Goal: Task Accomplishment & Management: Manage account settings

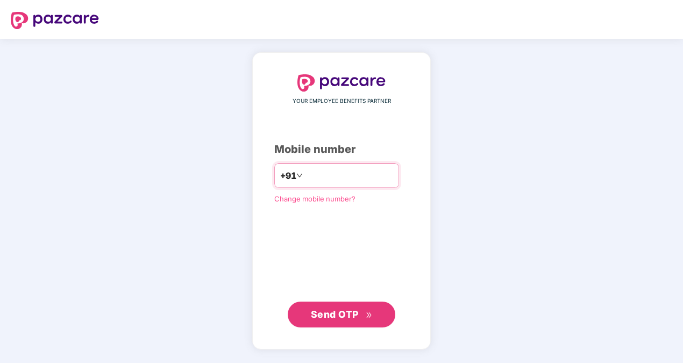
click at [331, 174] on input "number" at bounding box center [349, 175] width 88 height 17
type input "**********"
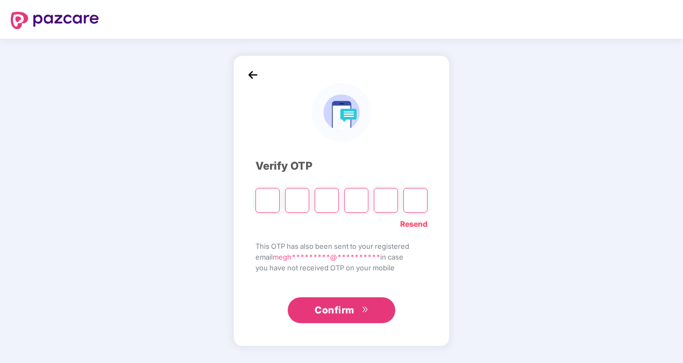
type input "*"
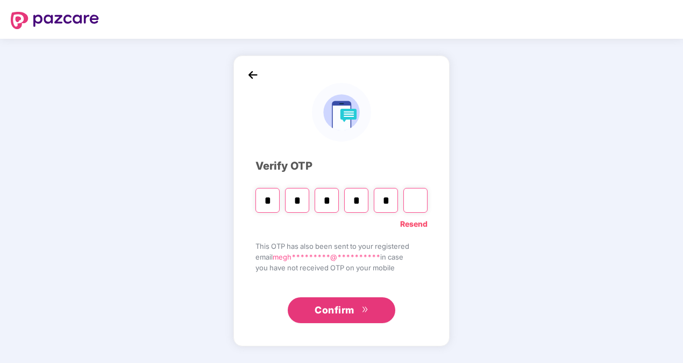
type input "*"
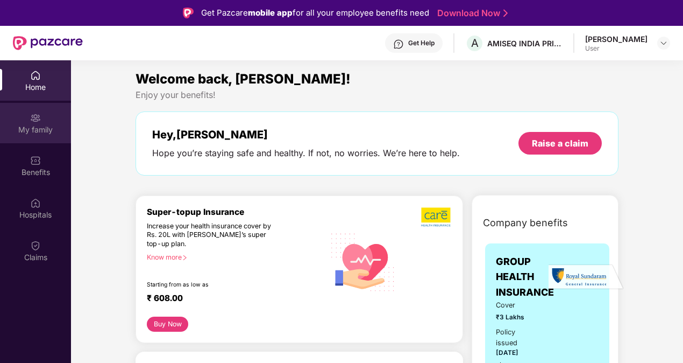
click at [51, 132] on div "My family" at bounding box center [35, 129] width 71 height 11
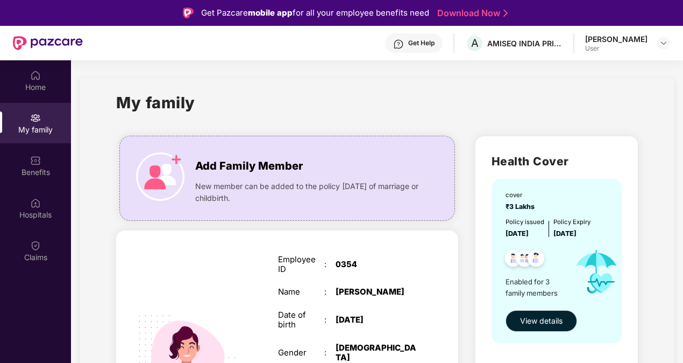
click at [670, 44] on header "Get Help A AMISEQ INDIA PRIVATE LIMITED [PERSON_NAME] User" at bounding box center [341, 43] width 683 height 34
click at [664, 44] on img at bounding box center [664, 43] width 9 height 9
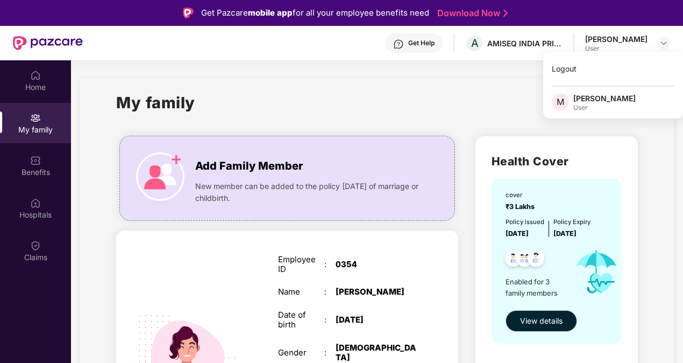
click at [455, 94] on div "My family" at bounding box center [377, 108] width 522 height 37
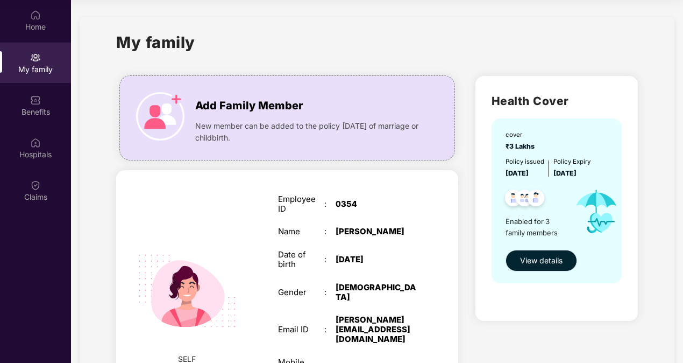
click at [535, 261] on span "View details" at bounding box center [541, 260] width 43 height 12
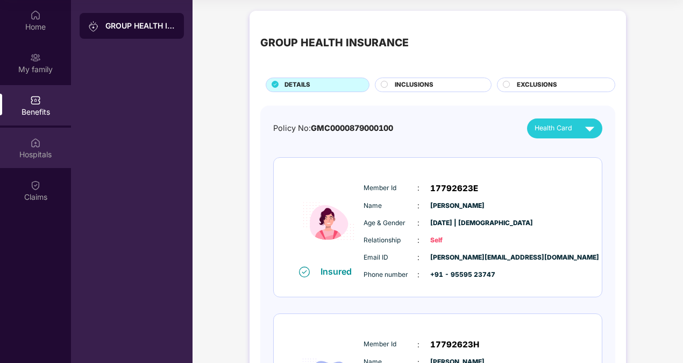
click at [32, 145] on img at bounding box center [35, 142] width 11 height 11
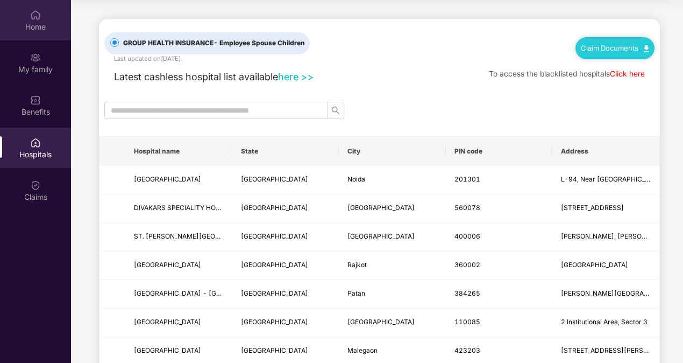
click at [38, 26] on div "Home" at bounding box center [35, 27] width 71 height 11
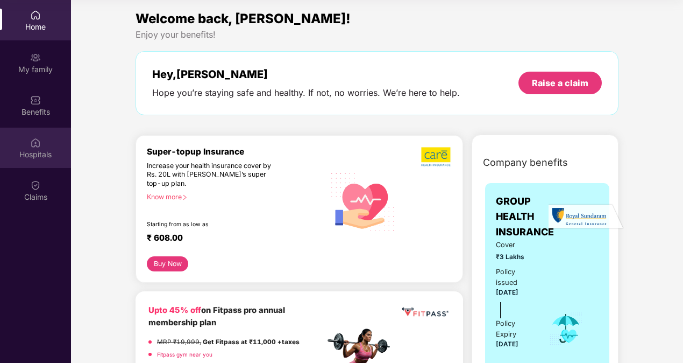
click at [35, 158] on div "Hospitals" at bounding box center [35, 154] width 71 height 11
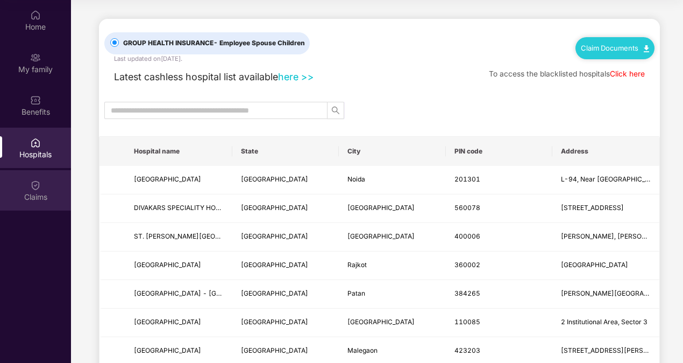
click at [37, 194] on div "Claims" at bounding box center [35, 197] width 71 height 11
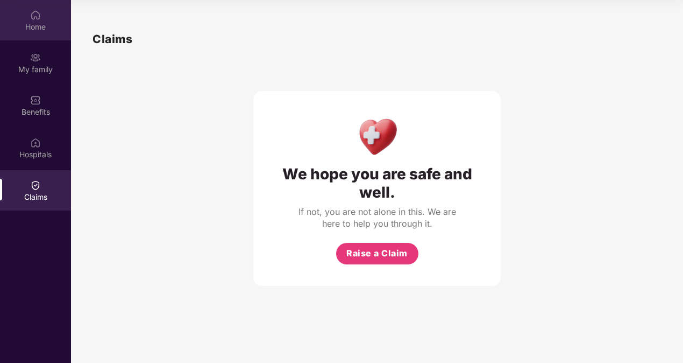
click at [33, 31] on div "Home" at bounding box center [35, 27] width 71 height 11
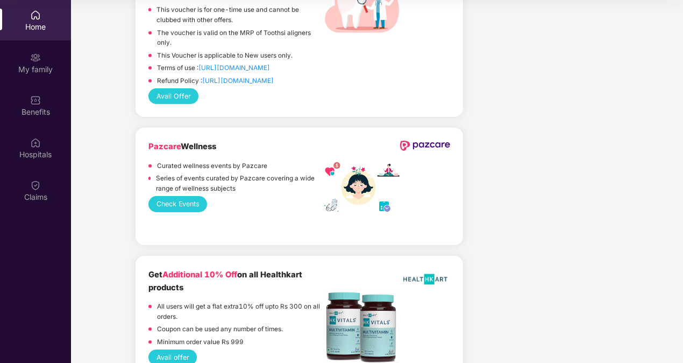
scroll to position [1843, 0]
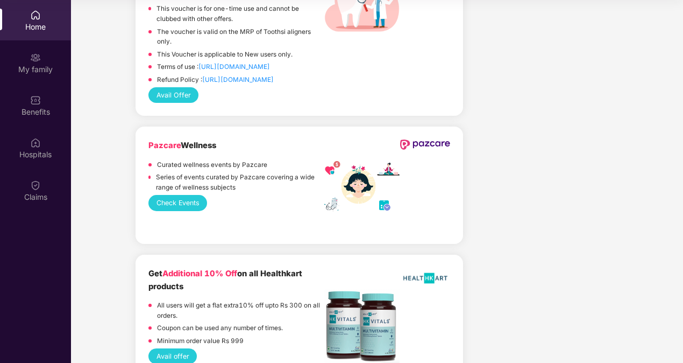
click at [174, 195] on button "Check Events" at bounding box center [177, 203] width 59 height 16
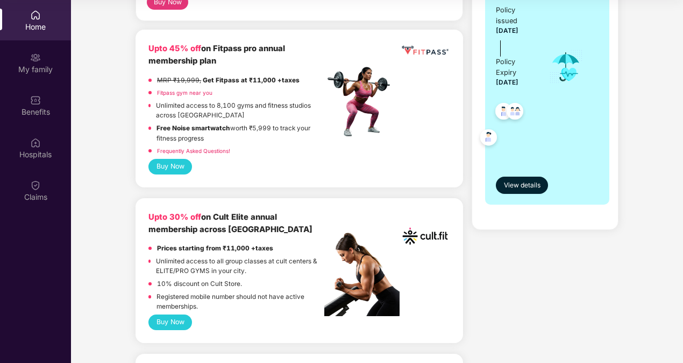
scroll to position [0, 0]
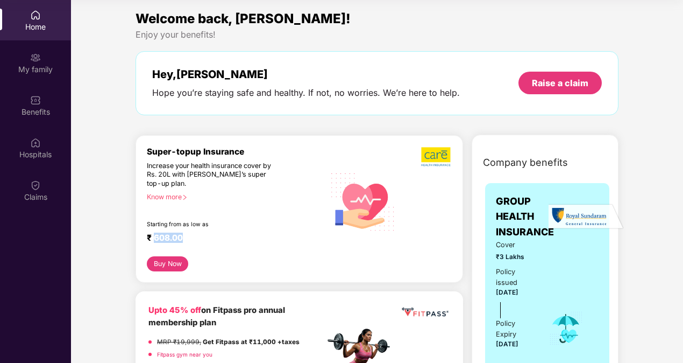
drag, startPoint x: 154, startPoint y: 236, endPoint x: 184, endPoint y: 235, distance: 30.1
click at [184, 235] on div "₹ 608.00" at bounding box center [230, 238] width 167 height 13
drag, startPoint x: 184, startPoint y: 235, endPoint x: 220, endPoint y: 241, distance: 36.1
click at [220, 241] on div "₹ 608.00" at bounding box center [230, 238] width 167 height 13
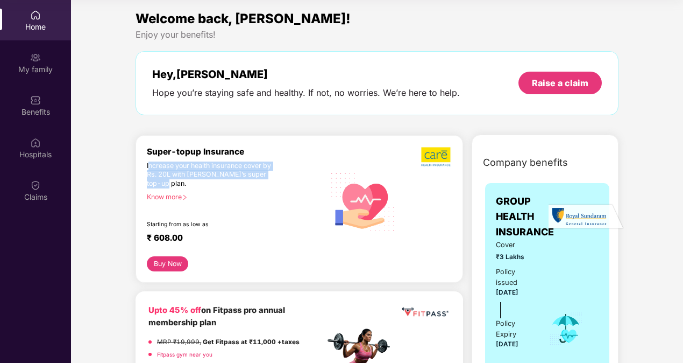
drag, startPoint x: 148, startPoint y: 166, endPoint x: 170, endPoint y: 186, distance: 29.7
click at [170, 186] on div "Increase your health insurance cover by Rs. 20L with [PERSON_NAME]’s super top-…" at bounding box center [213, 174] width 132 height 27
drag, startPoint x: 170, startPoint y: 186, endPoint x: 166, endPoint y: 197, distance: 11.6
click at [166, 197] on div "Know more" at bounding box center [233, 197] width 172 height 8
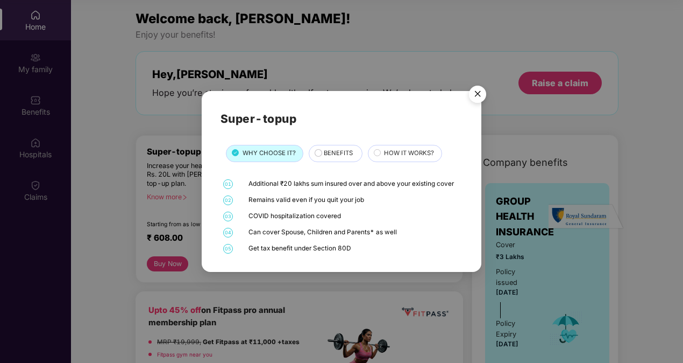
click at [332, 152] on span "BENEFITS" at bounding box center [338, 153] width 29 height 10
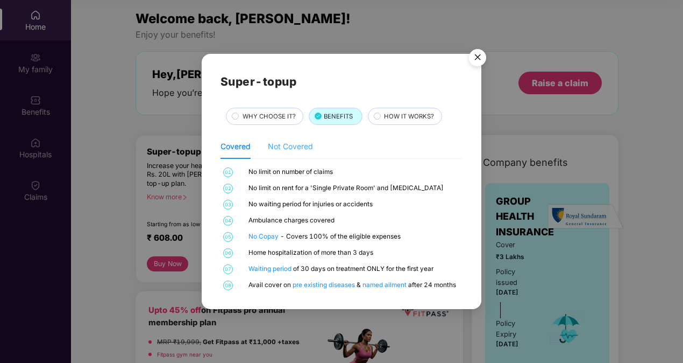
click at [287, 153] on div "Not Covered" at bounding box center [290, 146] width 45 height 25
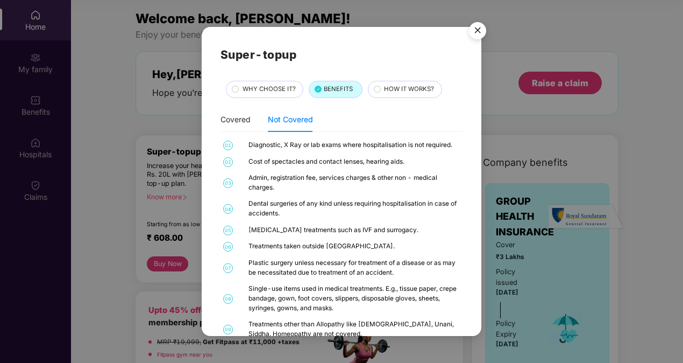
click at [479, 30] on img "Close" at bounding box center [478, 32] width 30 height 30
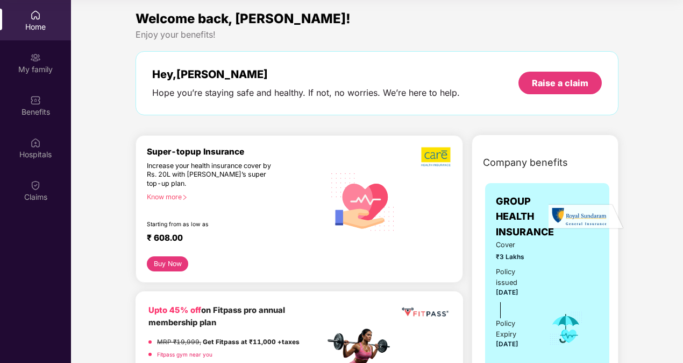
click at [166, 260] on button "Buy Now" at bounding box center [167, 263] width 41 height 15
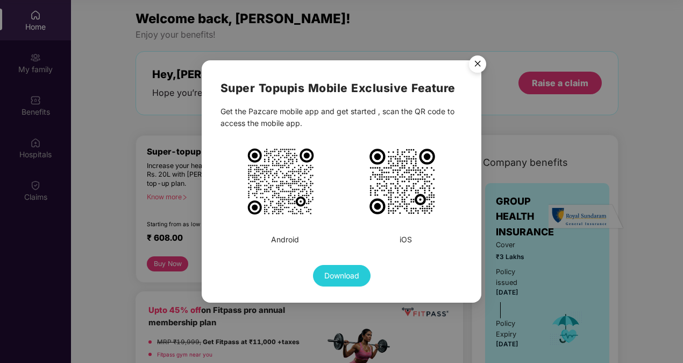
click at [478, 59] on img "Close" at bounding box center [478, 66] width 30 height 30
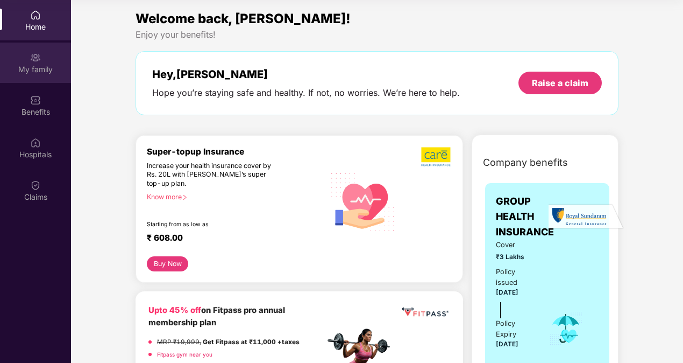
click at [40, 72] on div "My family" at bounding box center [35, 69] width 71 height 11
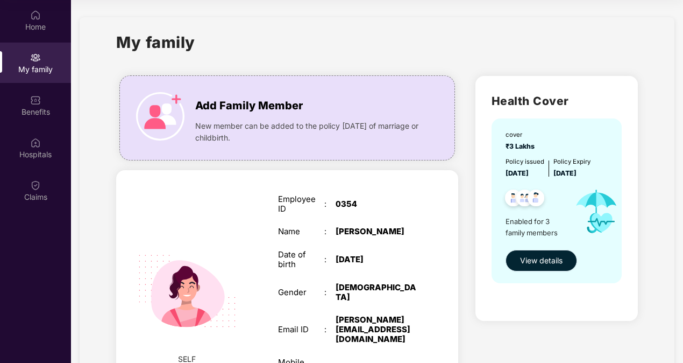
click at [536, 265] on span "View details" at bounding box center [541, 260] width 43 height 12
click at [245, 106] on span "Add Family Member" at bounding box center [249, 105] width 108 height 17
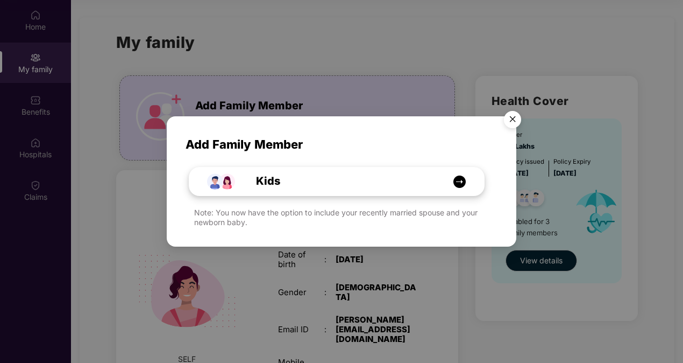
click at [411, 180] on div "Kids" at bounding box center [342, 181] width 221 height 17
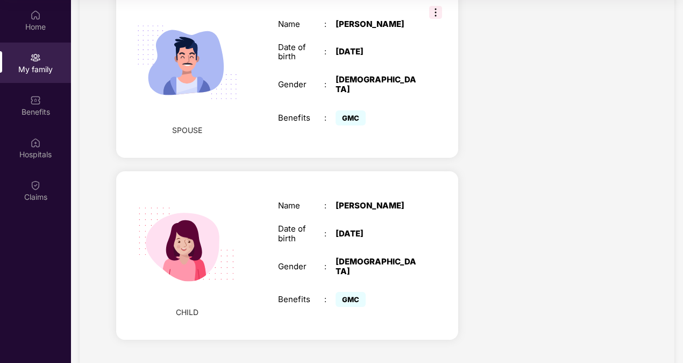
scroll to position [459, 0]
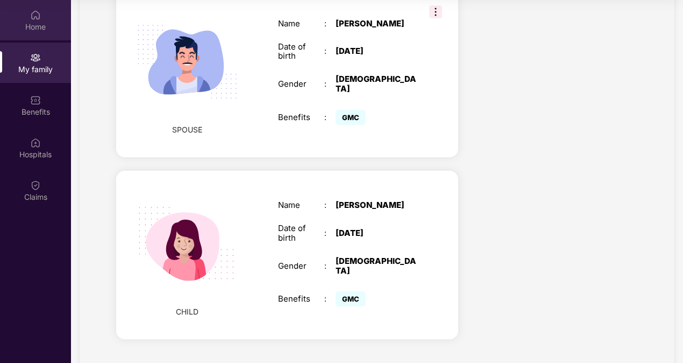
click at [40, 27] on div "Home" at bounding box center [35, 27] width 71 height 11
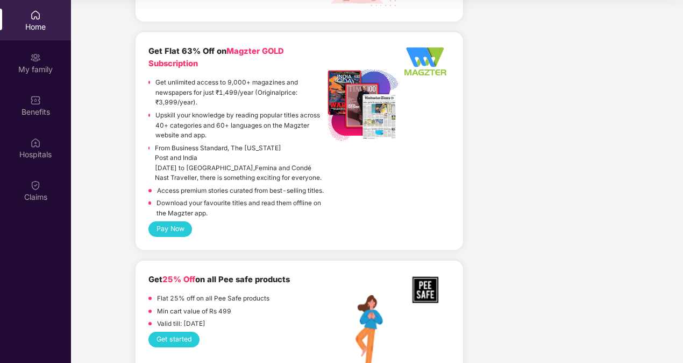
scroll to position [2636, 0]
